Goal: Task Accomplishment & Management: Use online tool/utility

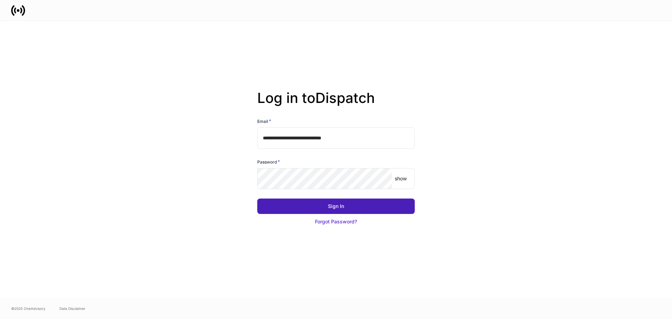
click at [336, 207] on div "Sign In" at bounding box center [336, 206] width 16 height 7
click at [333, 202] on button "Sign In" at bounding box center [336, 205] width 158 height 15
